Goal: Transaction & Acquisition: Book appointment/travel/reservation

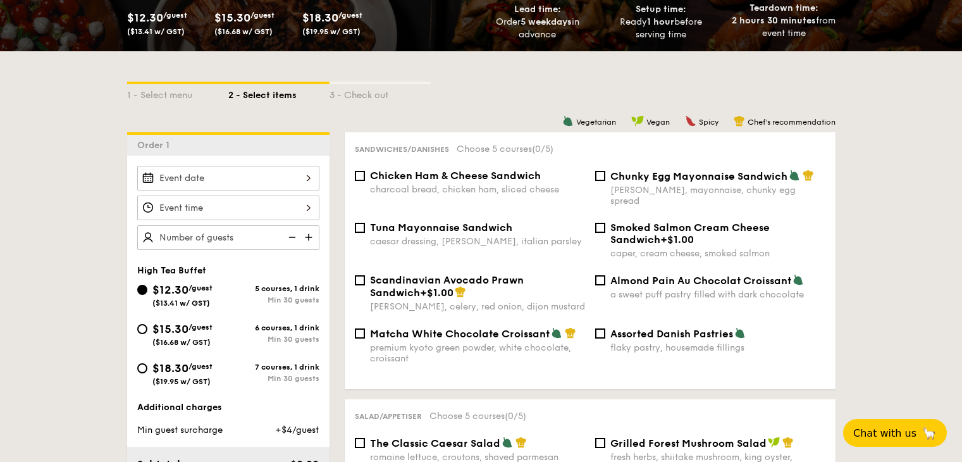
scroll to position [375, 0]
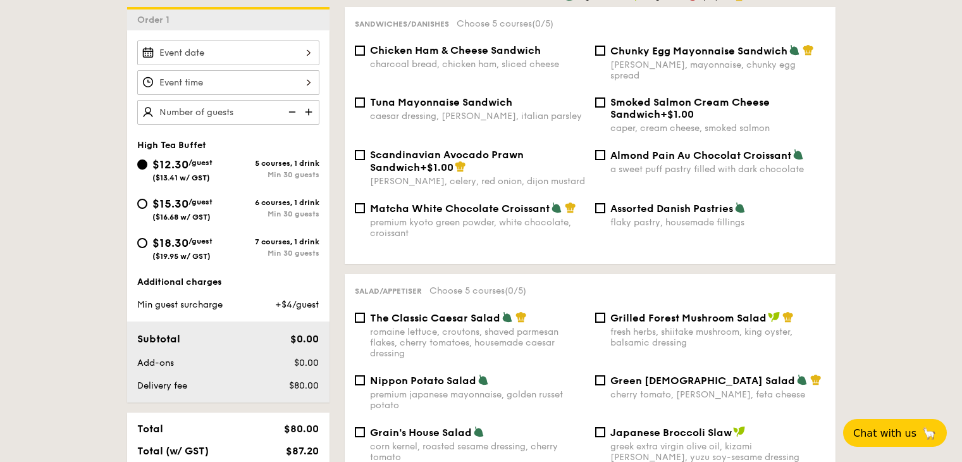
click at [144, 250] on div "$18.30 /guest ($19.95 w/ GST)" at bounding box center [182, 247] width 91 height 27
click at [144, 248] on input "$18.30 /guest ($19.95 w/ GST) 7 courses, 1 drink Min 30 guests" at bounding box center [142, 243] width 10 height 10
radio input "true"
click at [265, 115] on input "text" at bounding box center [228, 112] width 182 height 25
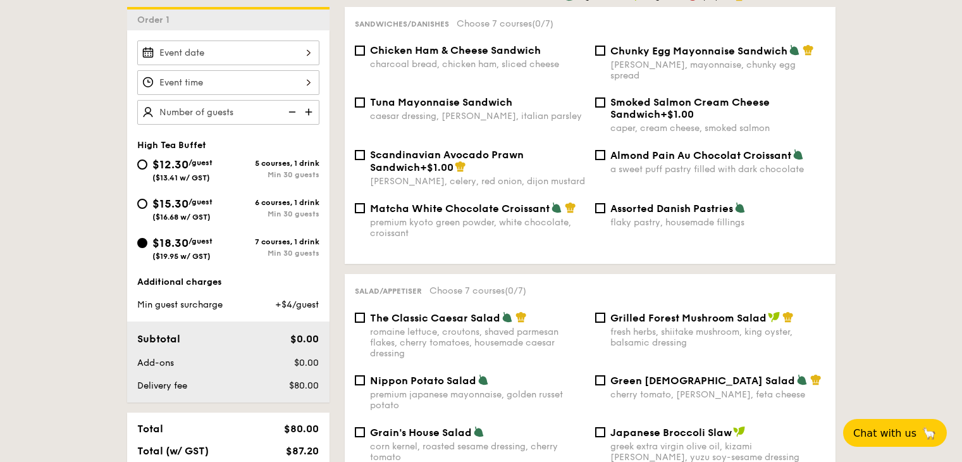
click at [279, 62] on input "$12.30 /guest ($13.41 w/ GST)" at bounding box center [228, 52] width 182 height 25
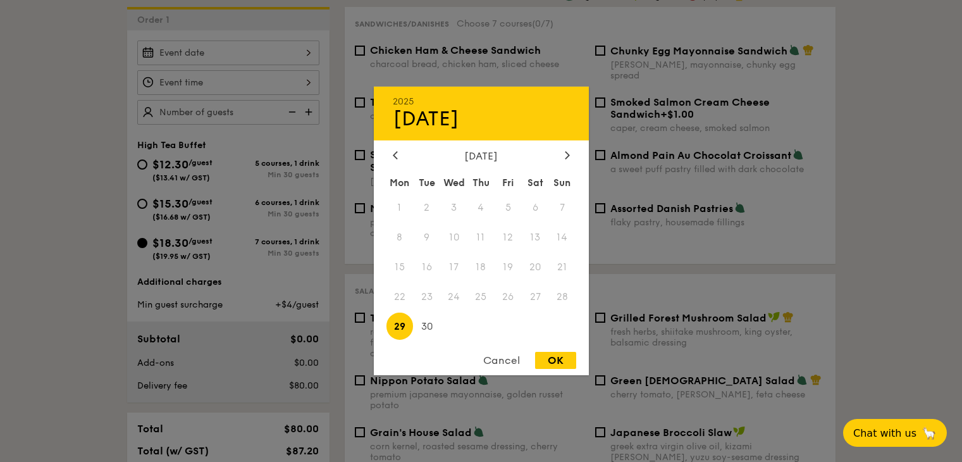
click at [551, 358] on div "OK" at bounding box center [555, 360] width 41 height 17
type input "[DATE]"
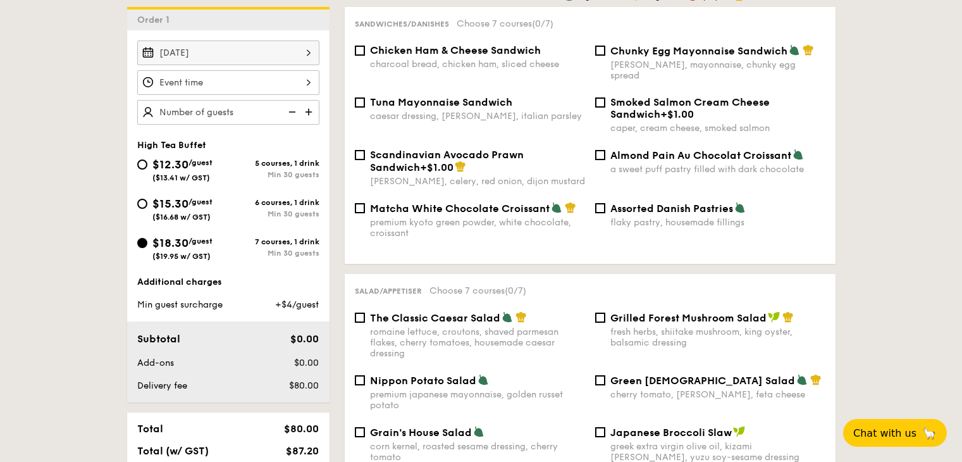
drag, startPoint x: 249, startPoint y: 83, endPoint x: 238, endPoint y: 78, distance: 12.2
click at [238, 78] on input "$12.30 /guest ($13.41 w/ GST)" at bounding box center [228, 82] width 182 height 25
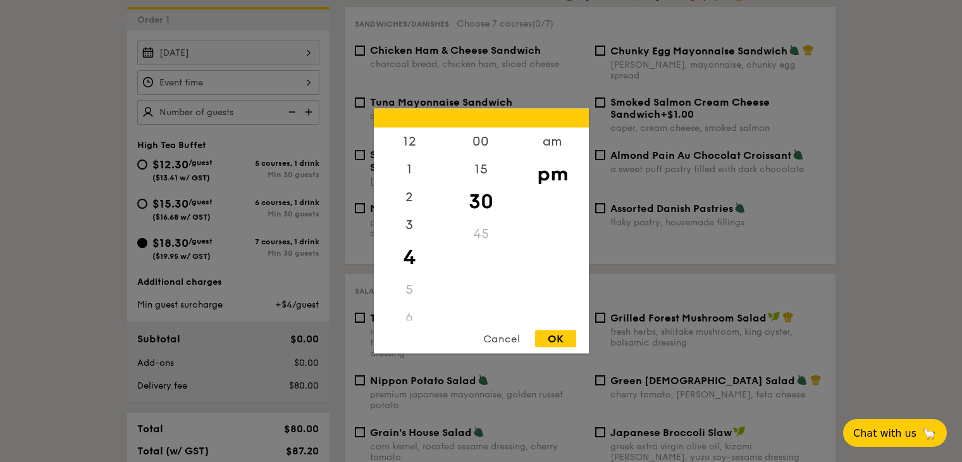
click at [552, 340] on div "OK" at bounding box center [555, 338] width 41 height 17
type input "4:30PM"
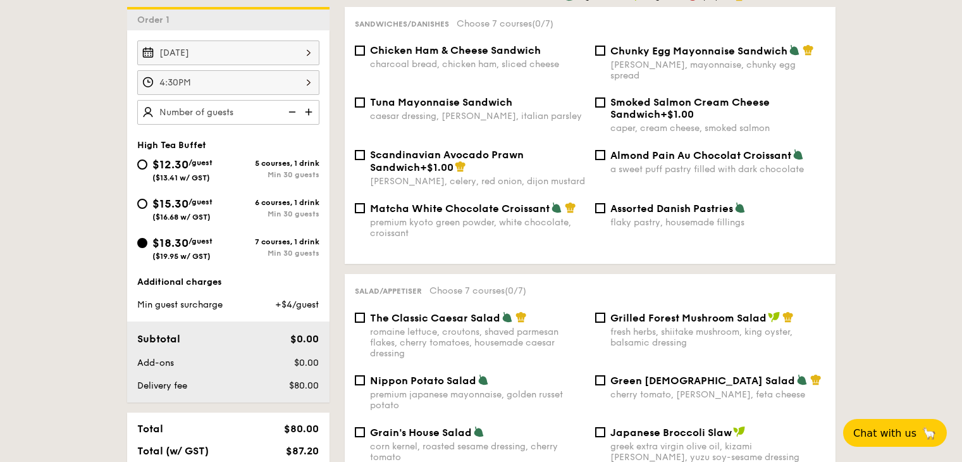
click at [269, 111] on input "text" at bounding box center [228, 112] width 182 height 25
type input "130 guests"
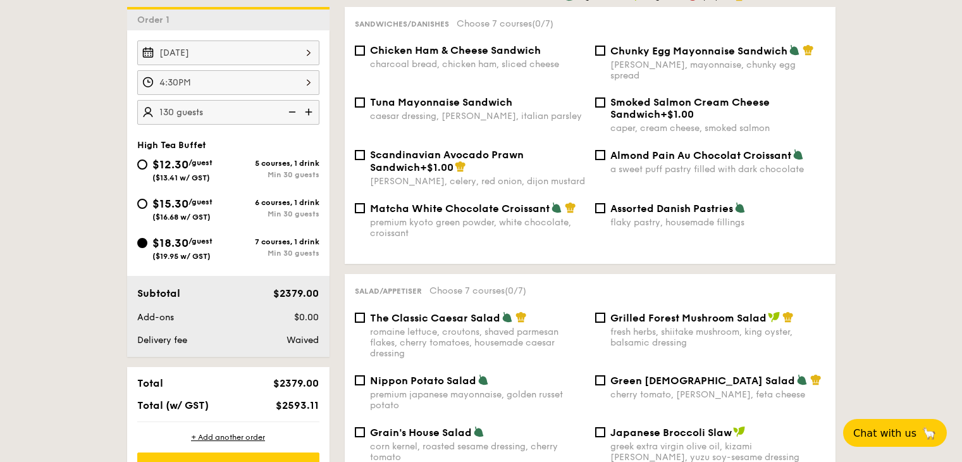
scroll to position [438, 0]
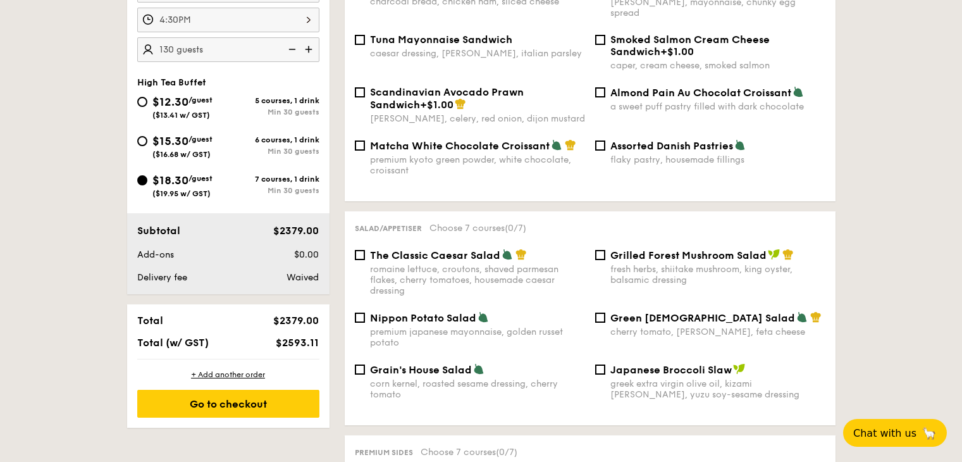
drag, startPoint x: 276, startPoint y: 343, endPoint x: 329, endPoint y: 337, distance: 52.8
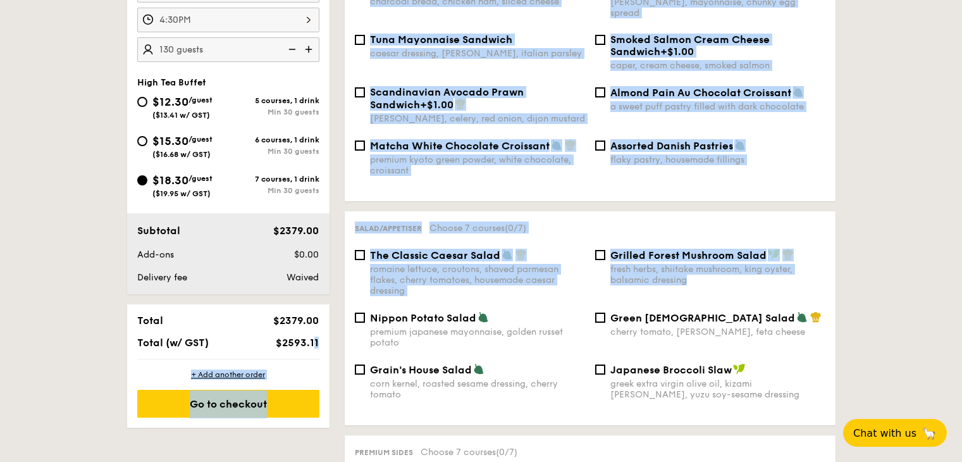
click at [316, 343] on span "$2593.11" at bounding box center [297, 342] width 43 height 12
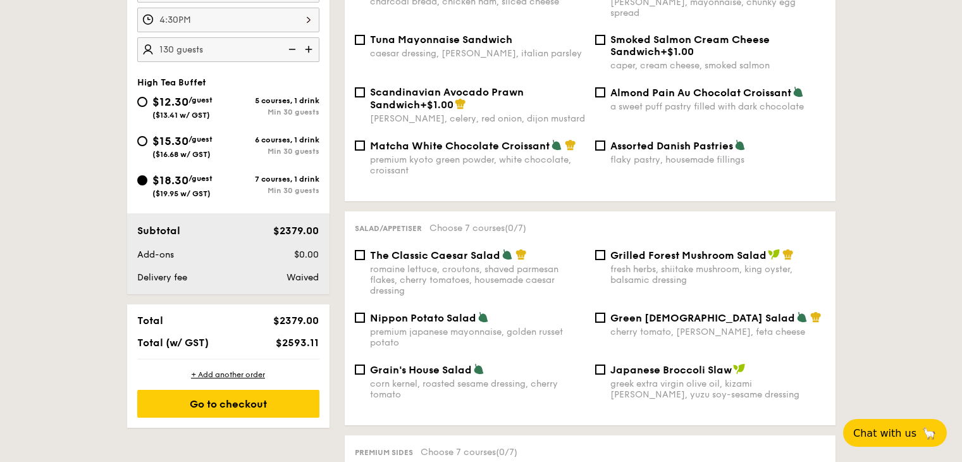
drag, startPoint x: 320, startPoint y: 343, endPoint x: 269, endPoint y: 341, distance: 51.3
click at [269, 340] on div "$2593.11" at bounding box center [285, 342] width 77 height 12
